Goal: Transaction & Acquisition: Download file/media

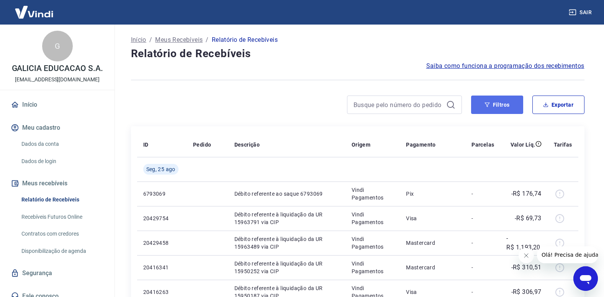
click at [510, 105] on button "Filtros" at bounding box center [497, 104] width 52 height 18
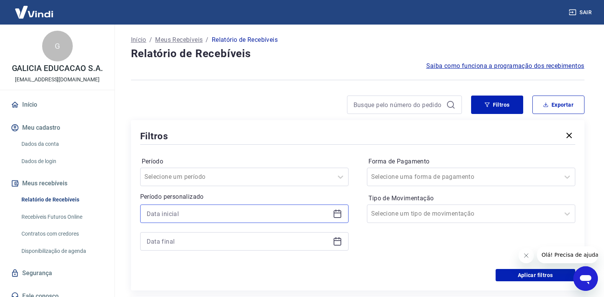
click at [218, 211] on input at bounding box center [238, 213] width 183 height 11
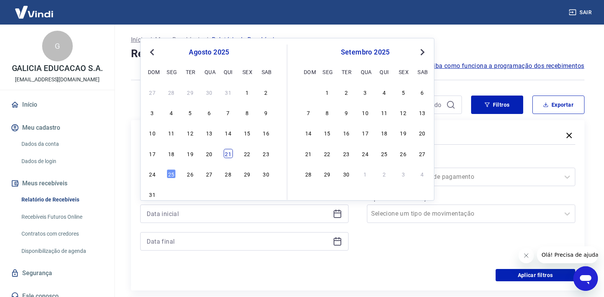
click at [230, 154] on div "21" at bounding box center [228, 153] width 9 height 9
type input "[DATE]"
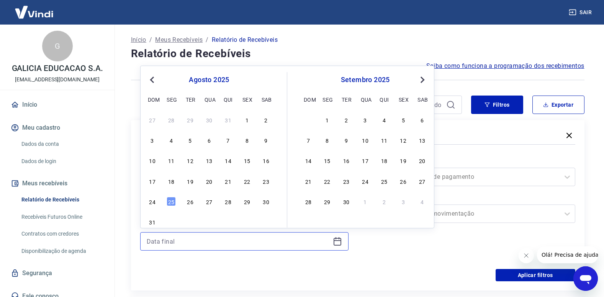
click at [276, 241] on input at bounding box center [238, 240] width 183 height 11
drag, startPoint x: 169, startPoint y: 199, endPoint x: 382, endPoint y: 207, distance: 213.2
click at [169, 200] on div "25" at bounding box center [171, 201] width 9 height 9
type input "[DATE]"
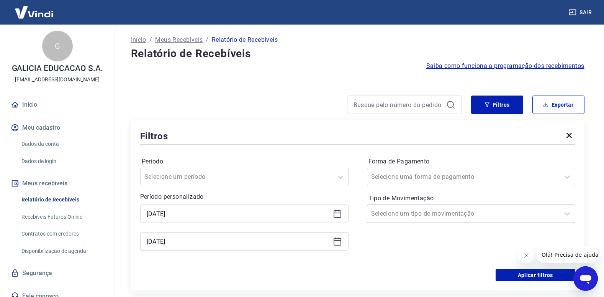
click at [504, 212] on div at bounding box center [463, 213] width 185 height 11
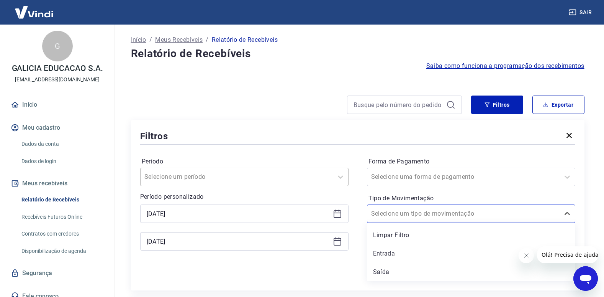
drag, startPoint x: 395, startPoint y: 258, endPoint x: 297, endPoint y: 176, distance: 127.9
click at [399, 259] on div "Entrada" at bounding box center [471, 253] width 209 height 15
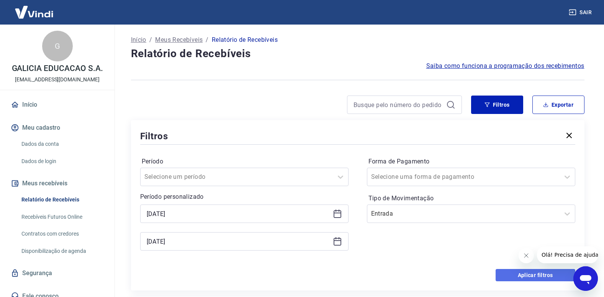
click at [527, 278] on button "Aplicar filtros" at bounding box center [536, 275] width 80 height 12
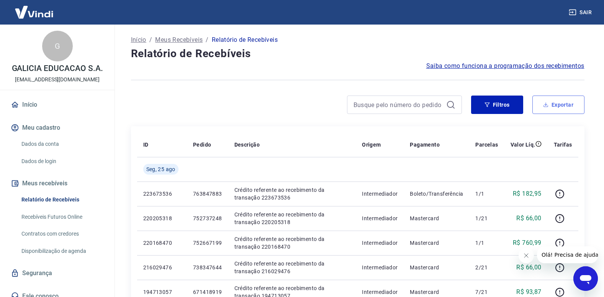
click at [564, 105] on button "Exportar" at bounding box center [559, 104] width 52 height 18
type input "[DATE]"
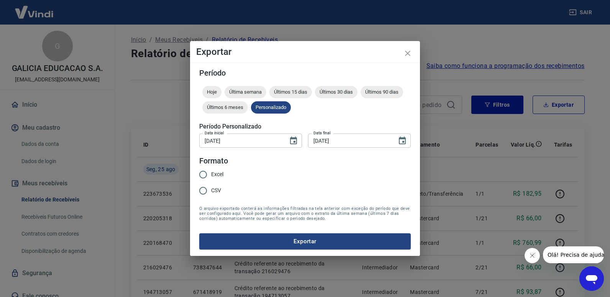
click at [218, 178] on span "Excel" at bounding box center [217, 174] width 12 height 8
click at [211, 178] on input "Excel" at bounding box center [203, 174] width 16 height 16
radio input "true"
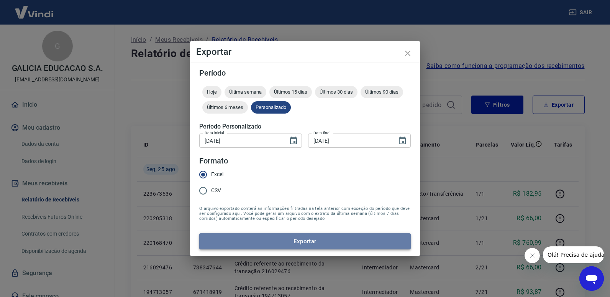
click at [319, 241] on button "Exportar" at bounding box center [305, 241] width 212 height 16
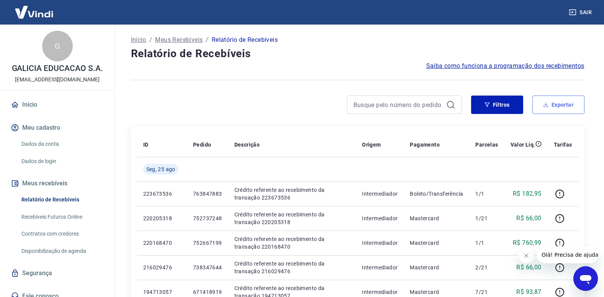
click at [563, 106] on button "Exportar" at bounding box center [559, 104] width 52 height 18
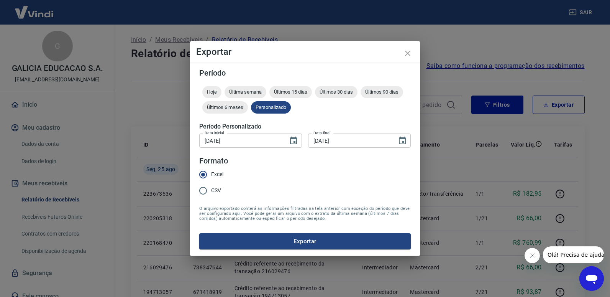
click at [467, 52] on div "Exportar Período Hoje Última semana Últimos 15 dias Últimos 30 dias Últimos 90 …" at bounding box center [305, 148] width 610 height 297
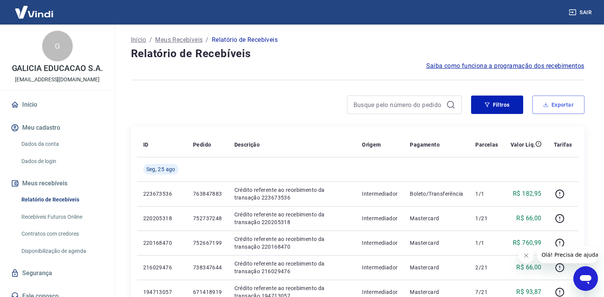
click at [562, 99] on button "Exportar" at bounding box center [559, 104] width 52 height 18
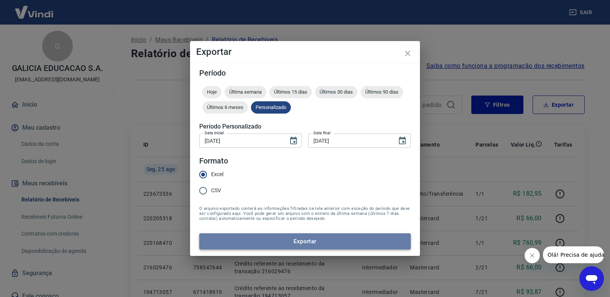
click at [316, 241] on button "Exportar" at bounding box center [305, 241] width 212 height 16
